Goal: Task Accomplishment & Management: Manage account settings

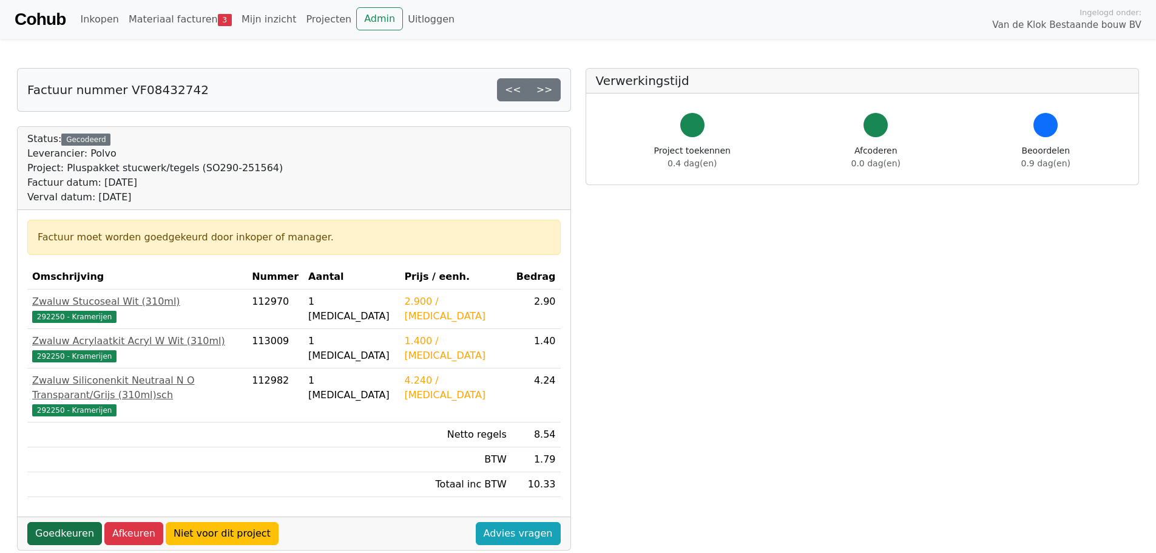
click at [64, 522] on link "Goedkeuren" at bounding box center [64, 533] width 75 height 23
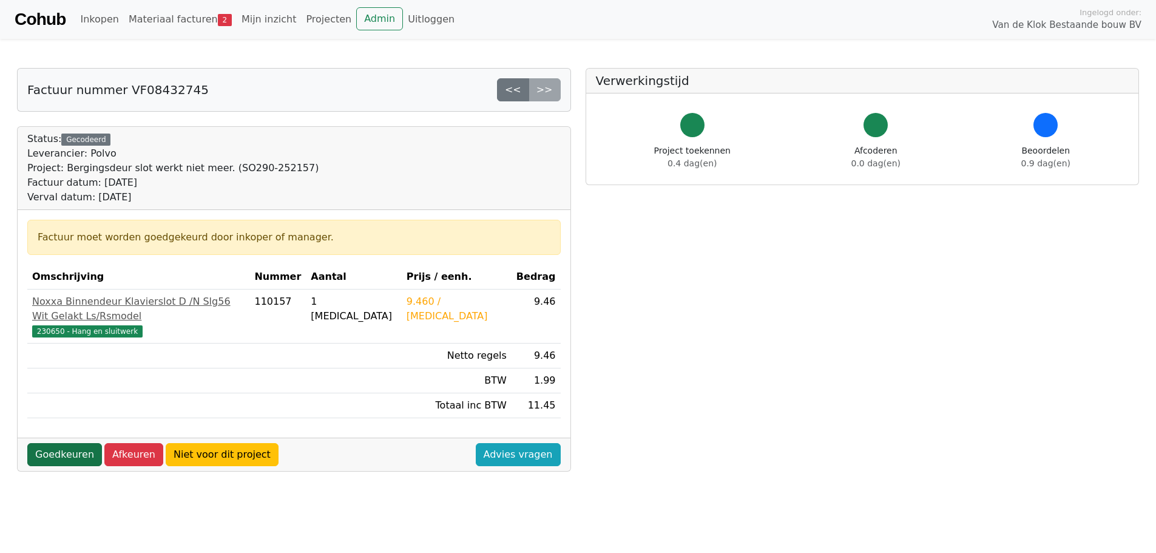
click at [42, 443] on link "Goedkeuren" at bounding box center [64, 454] width 75 height 23
click at [70, 443] on link "Goedkeuren" at bounding box center [64, 454] width 75 height 23
